Goal: Task Accomplishment & Management: Manage account settings

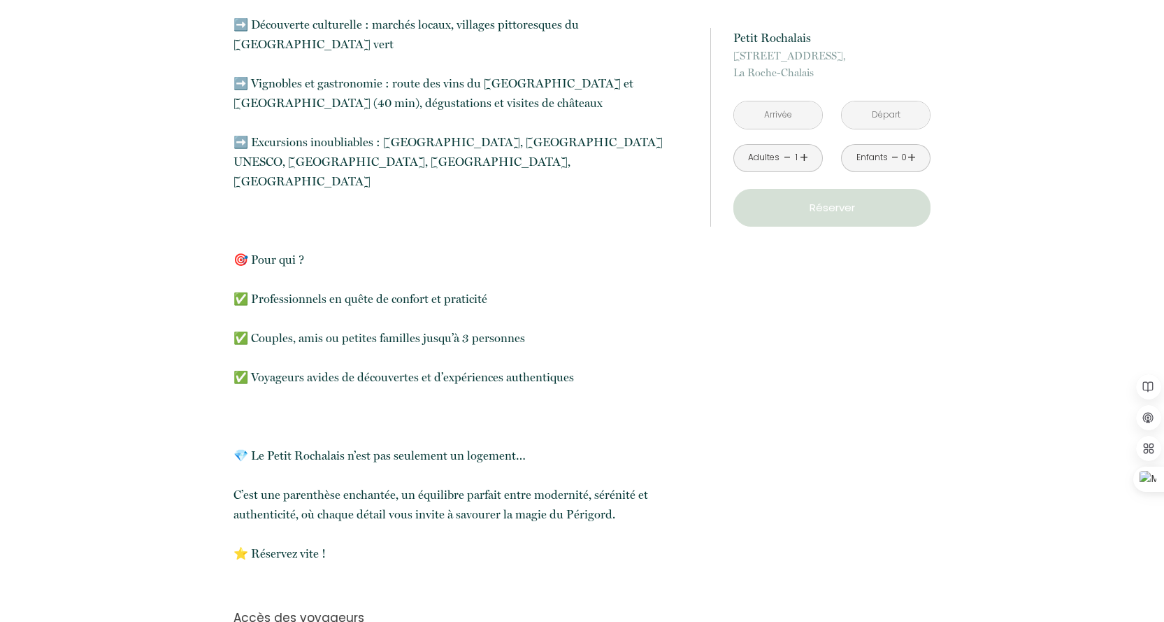
scroll to position [1748, 0]
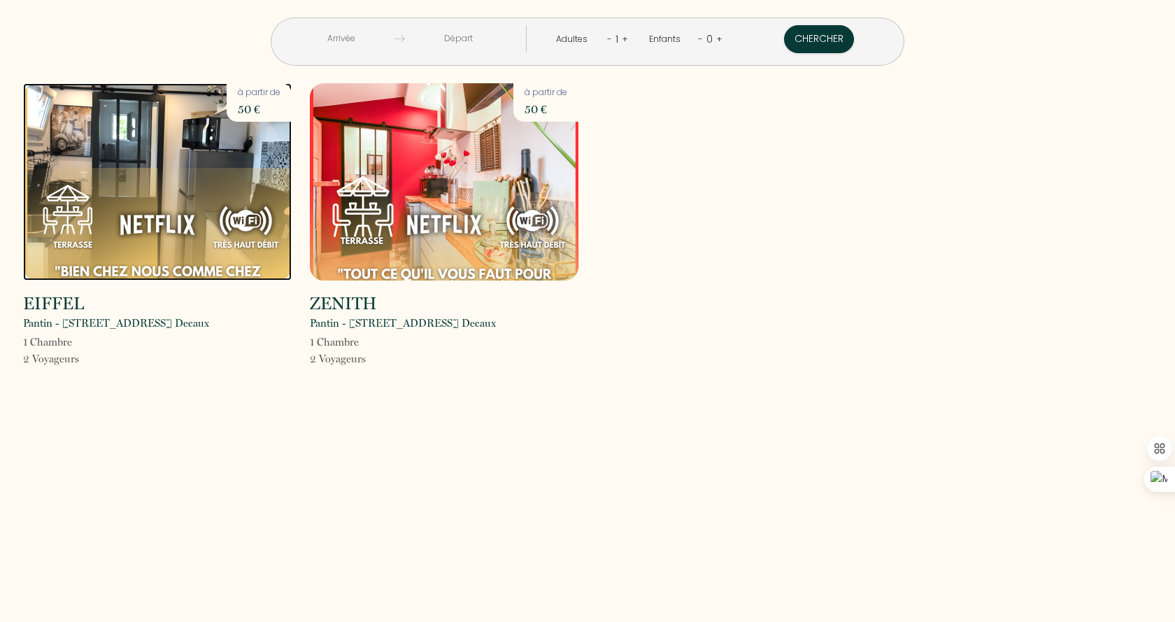
click at [148, 213] on img at bounding box center [157, 181] width 269 height 197
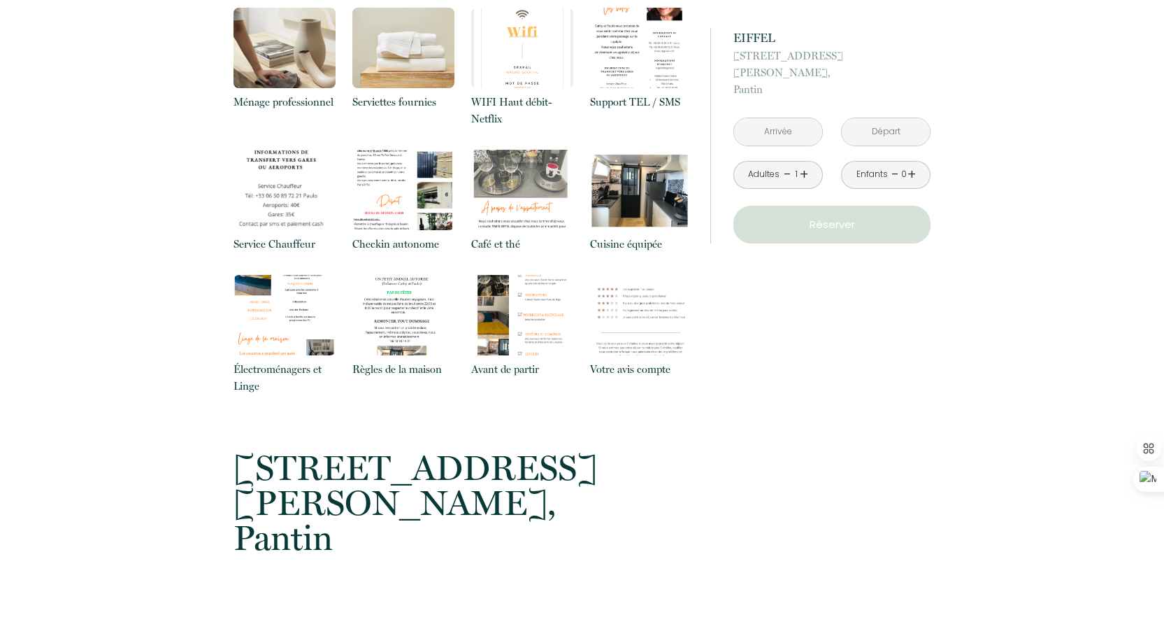
scroll to position [1422, 0]
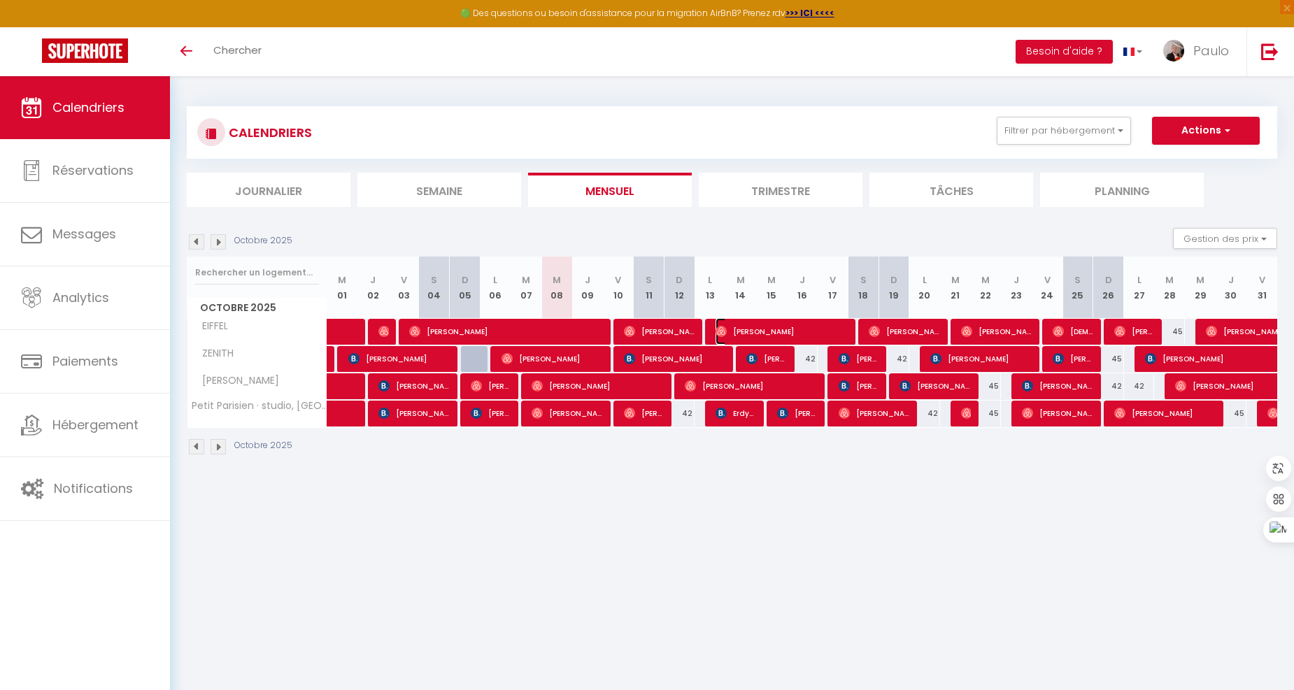
click at [761, 336] on span "Sarah Cachero" at bounding box center [782, 331] width 134 height 27
select select "OK"
select select "0"
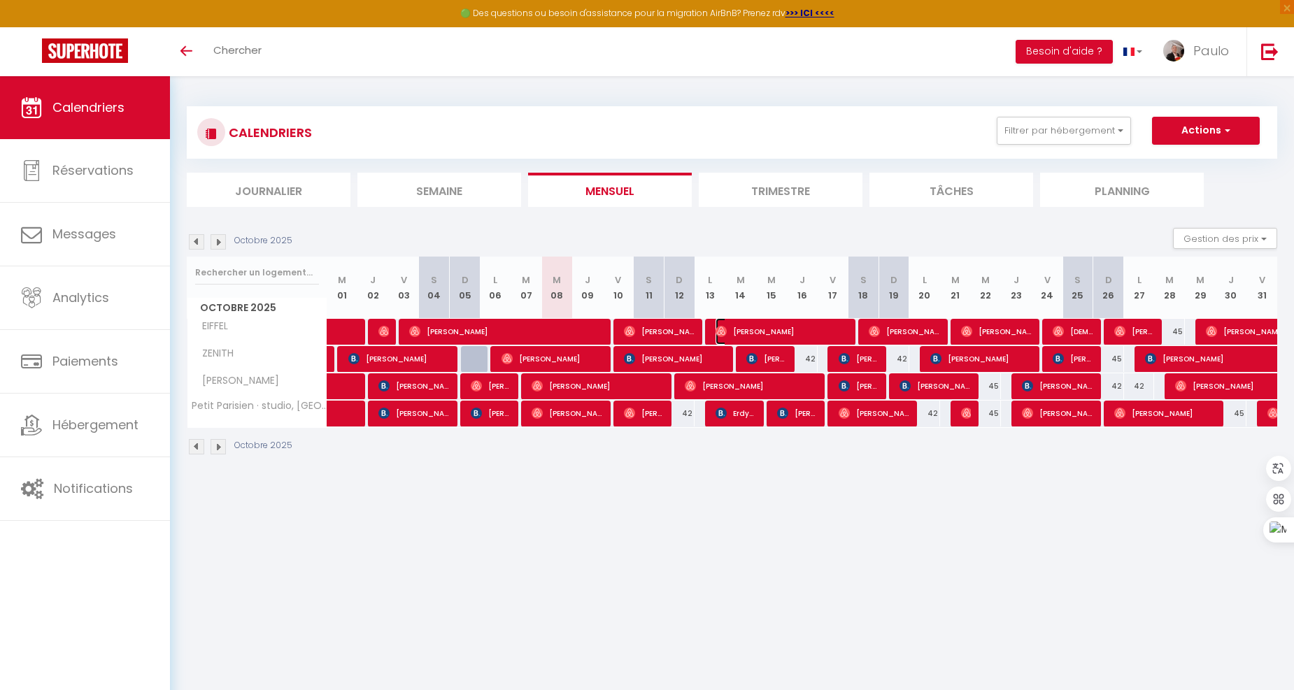
select select "1"
select select
select select "17459"
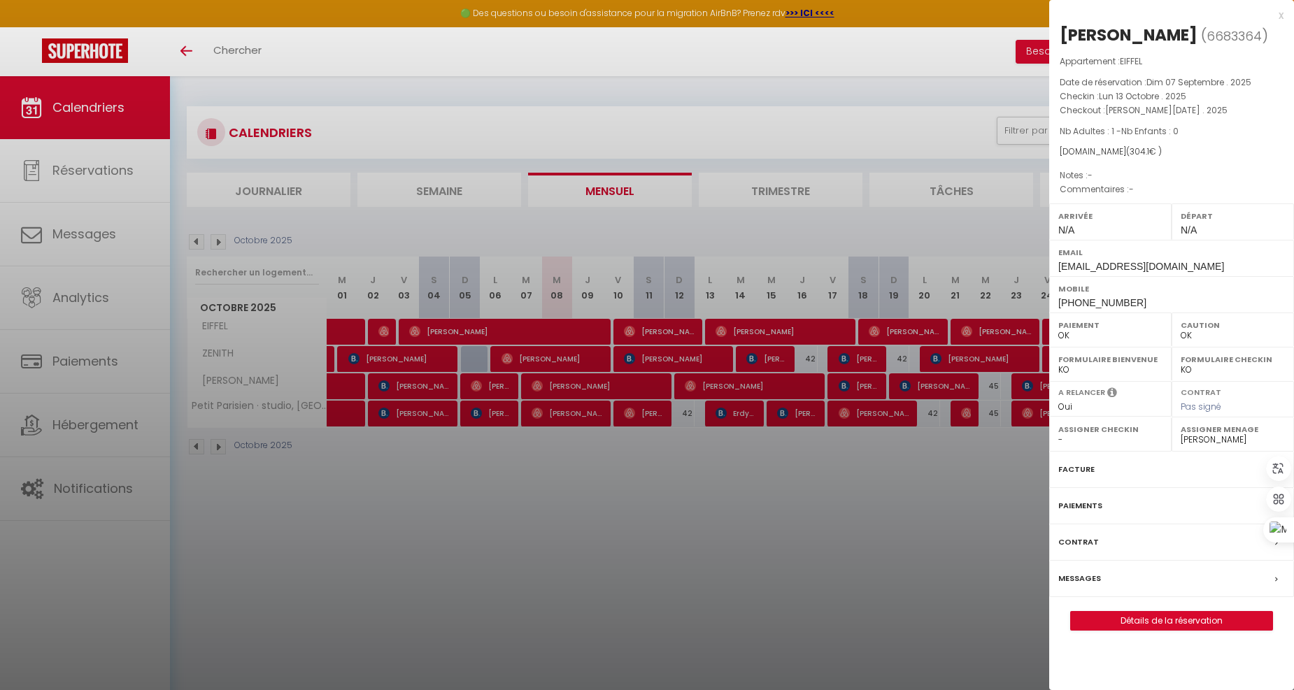
click at [817, 68] on div at bounding box center [647, 345] width 1294 height 690
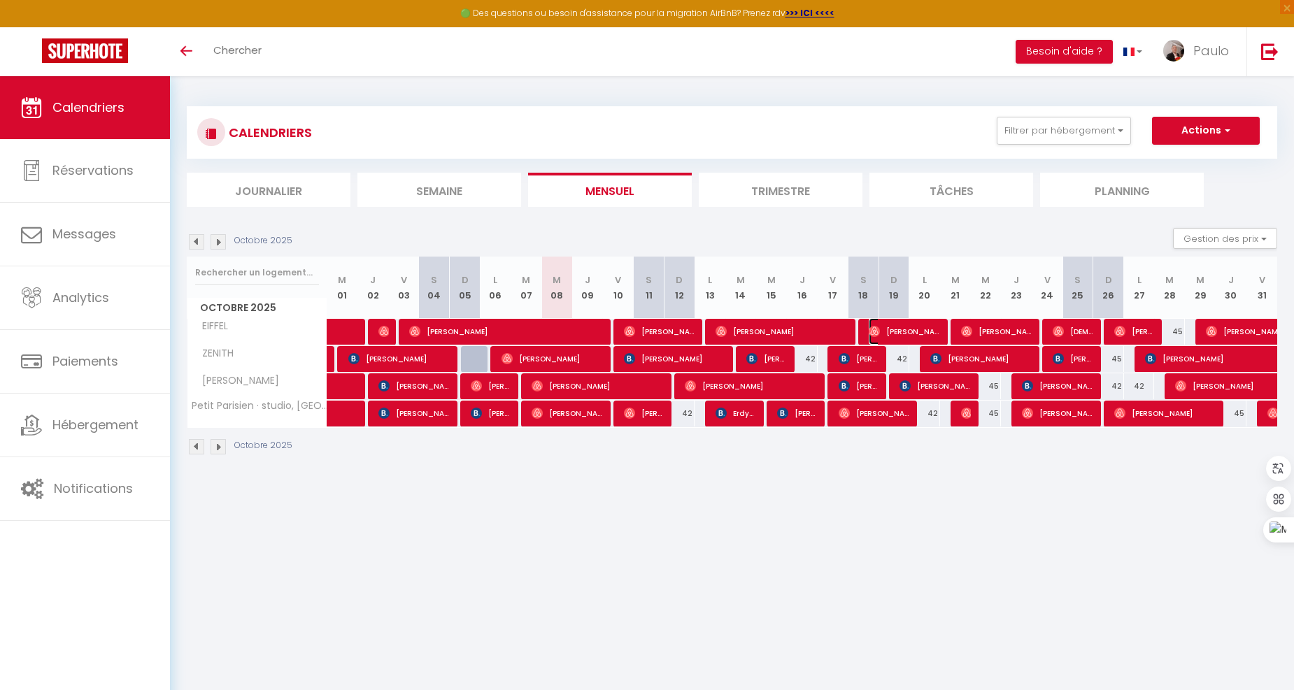
click at [904, 327] on span "Maricel Matulac" at bounding box center [905, 331] width 72 height 27
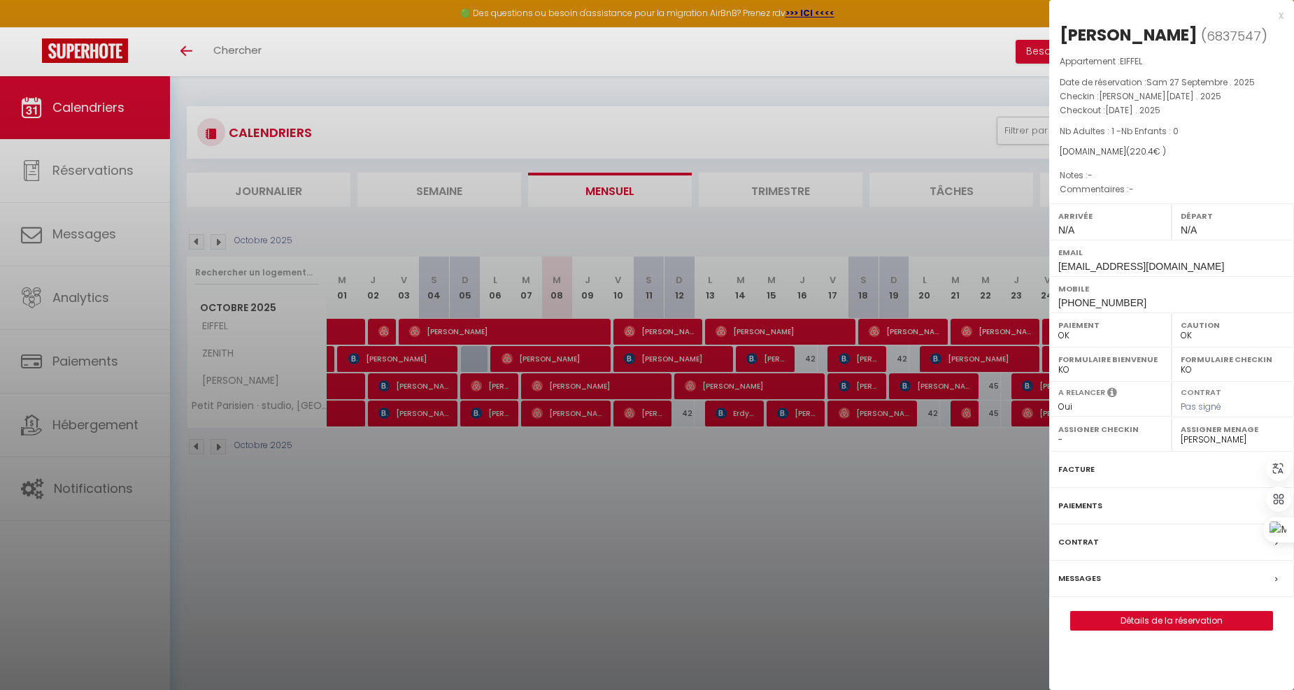
click at [878, 114] on div at bounding box center [647, 345] width 1294 height 690
